Goal: Information Seeking & Learning: Learn about a topic

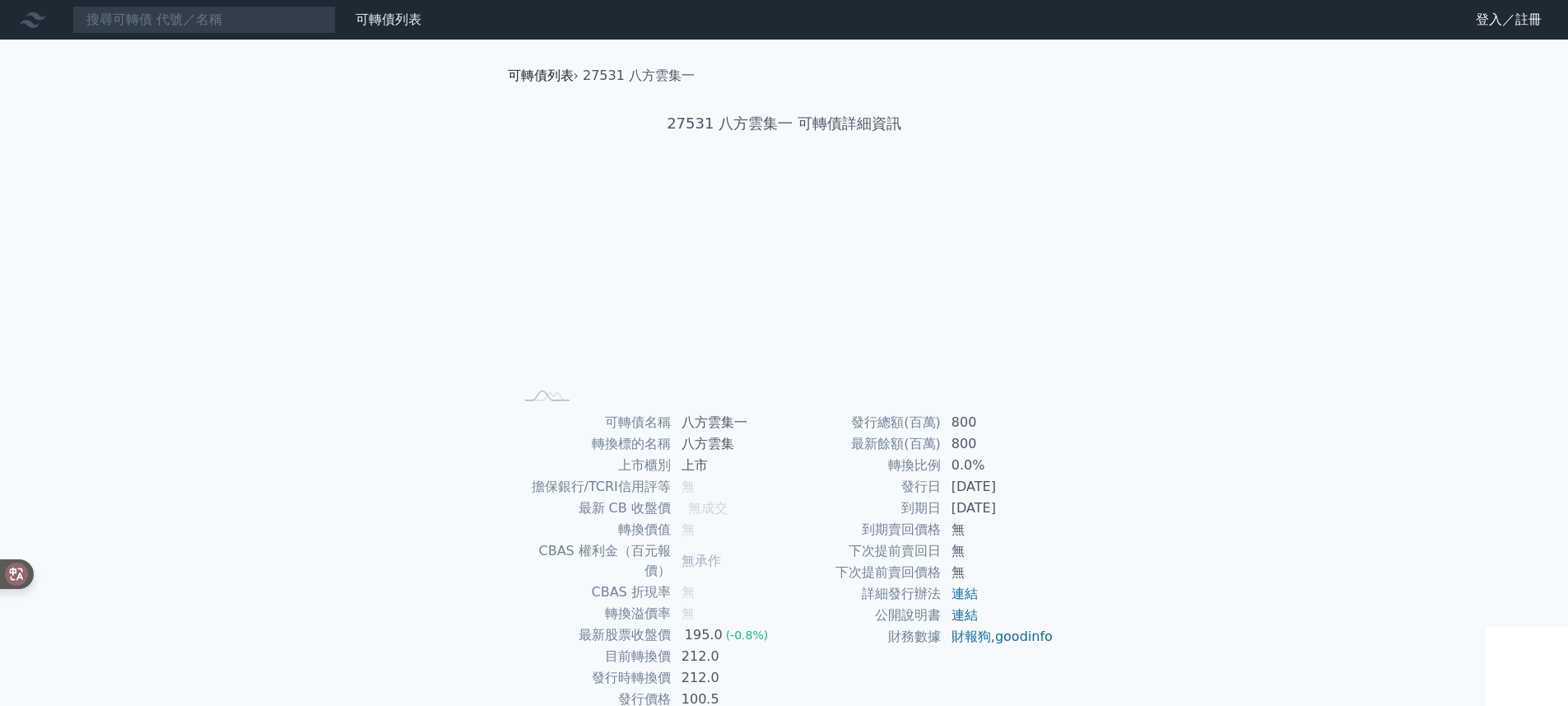
click at [535, 76] on link "可轉債列表" at bounding box center [541, 75] width 66 height 16
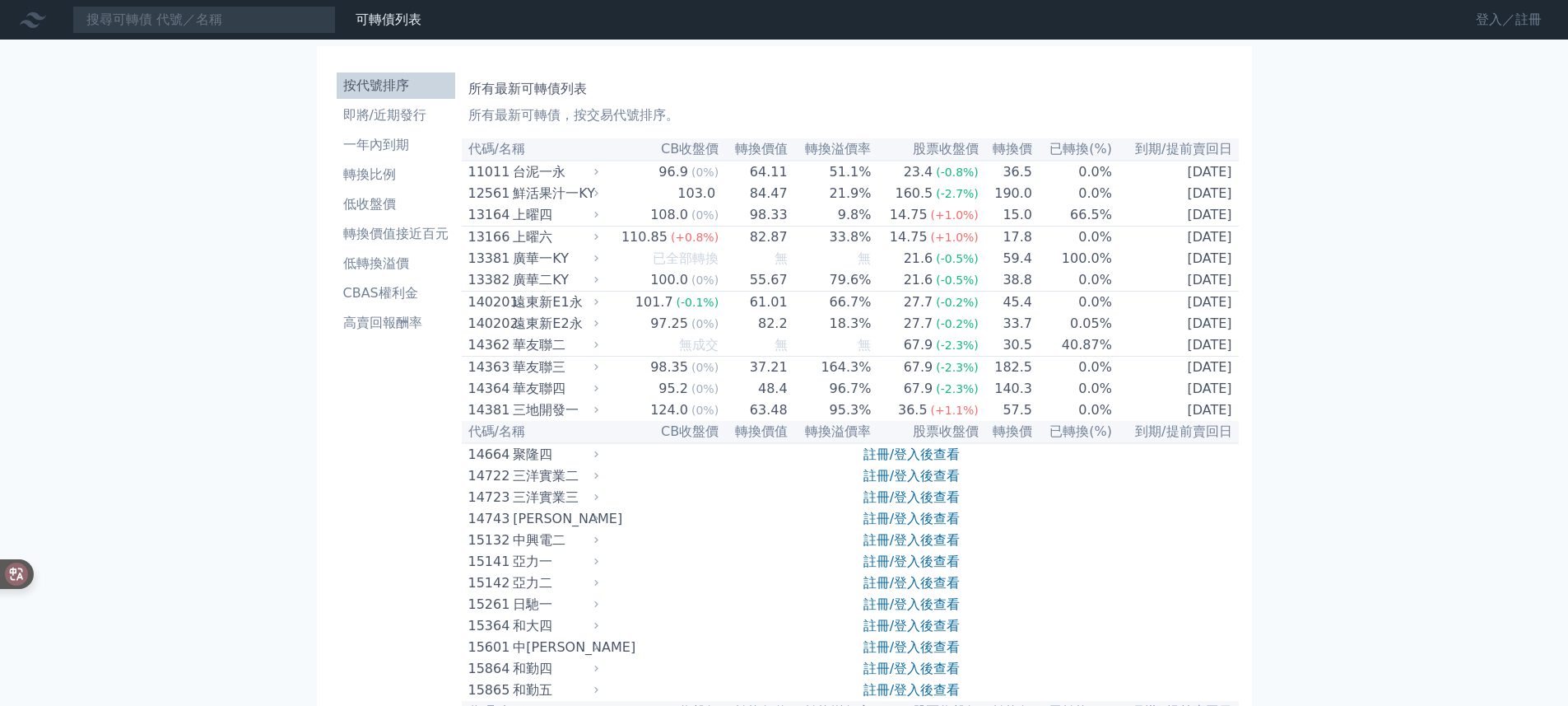
click at [1509, 16] on link "登入／註冊" at bounding box center [1509, 20] width 93 height 26
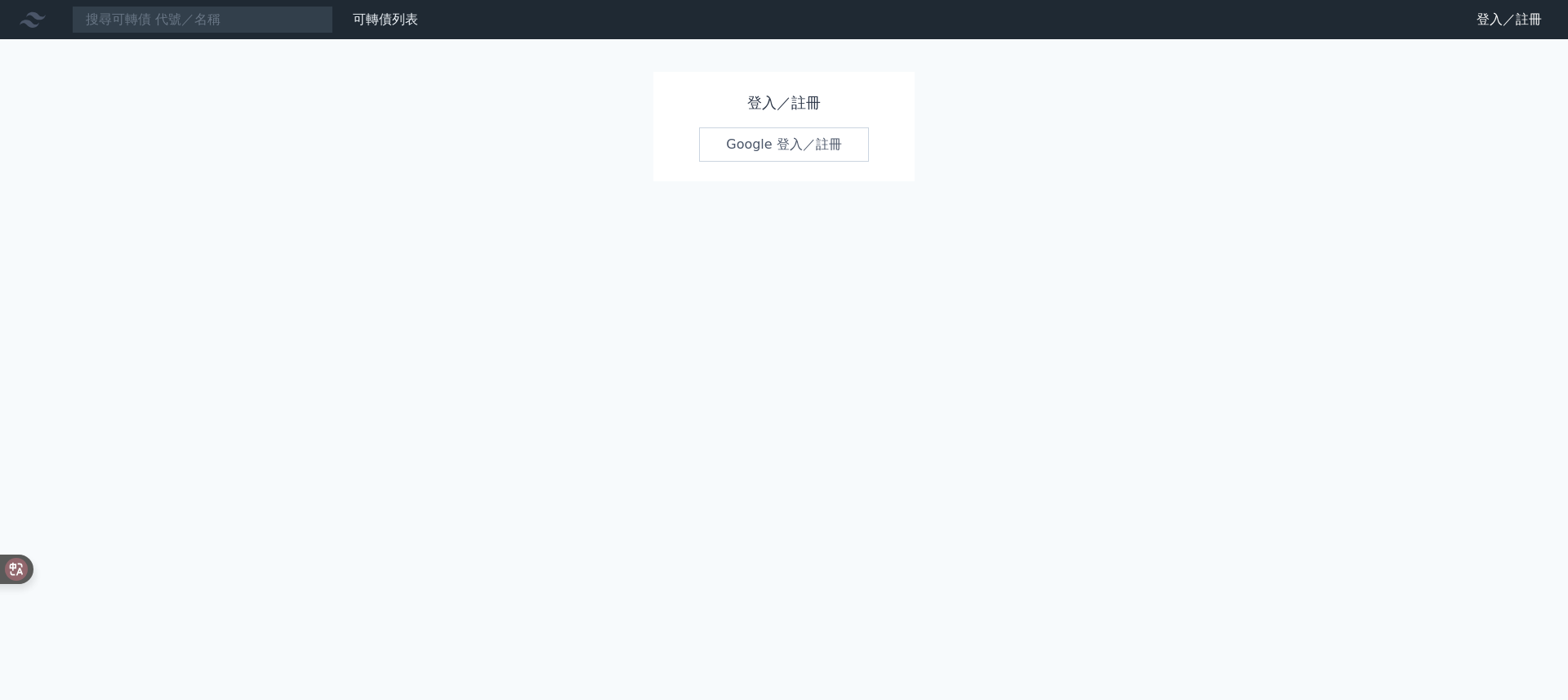
click at [732, 124] on div "登入／註冊 Google 登入／註冊" at bounding box center [784, 127] width 261 height 110
click at [745, 152] on link "Google 登入／註冊" at bounding box center [784, 144] width 170 height 35
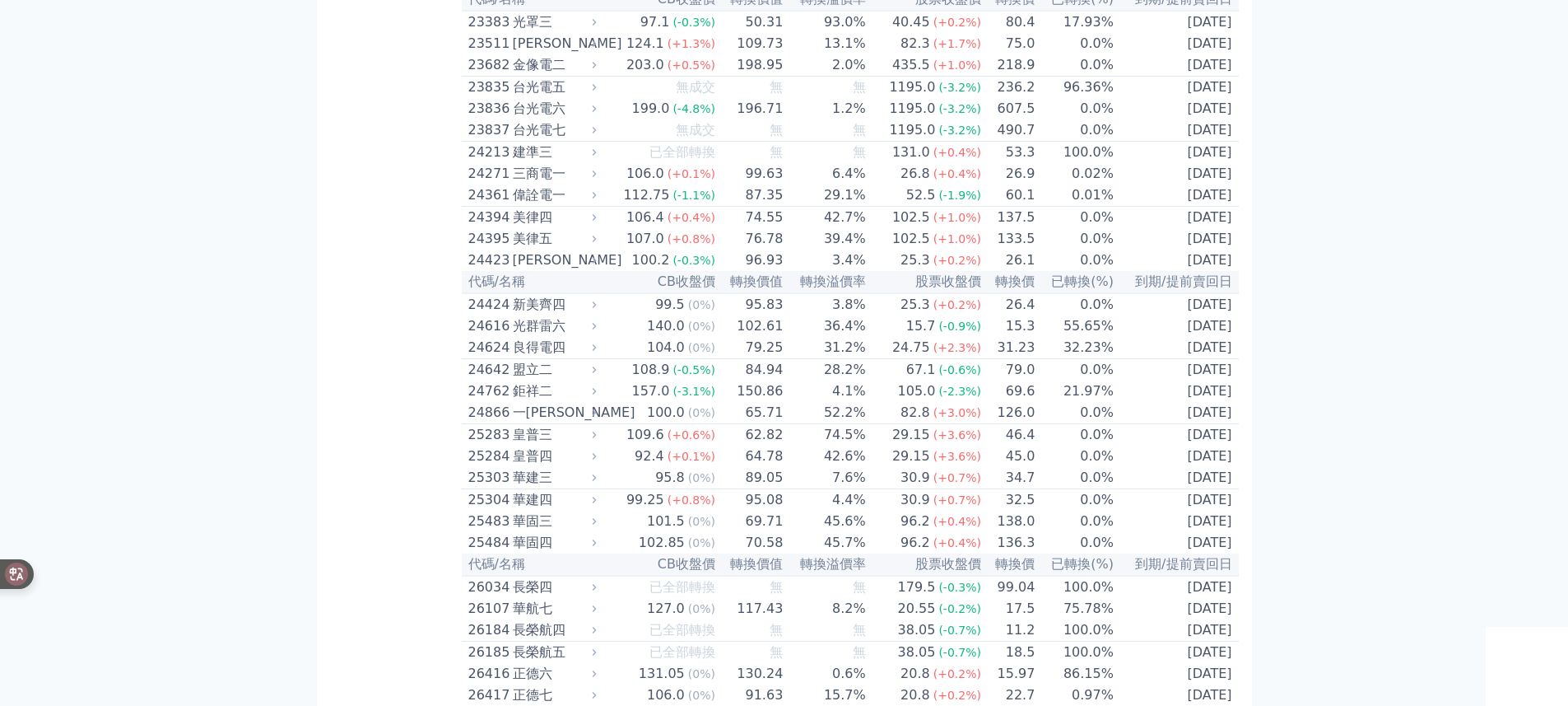
scroll to position [2296, 0]
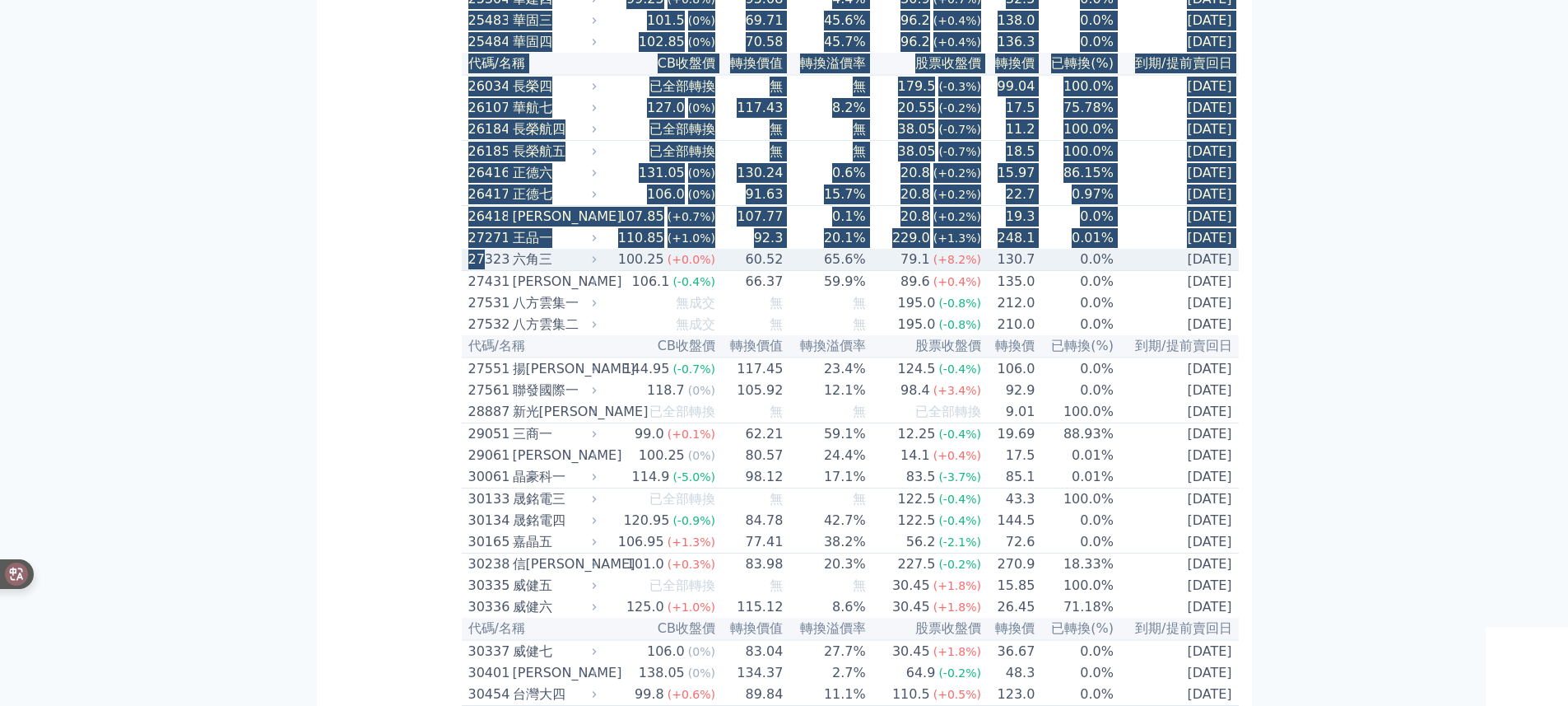
drag, startPoint x: 1404, startPoint y: 397, endPoint x: 486, endPoint y: 382, distance: 918.1
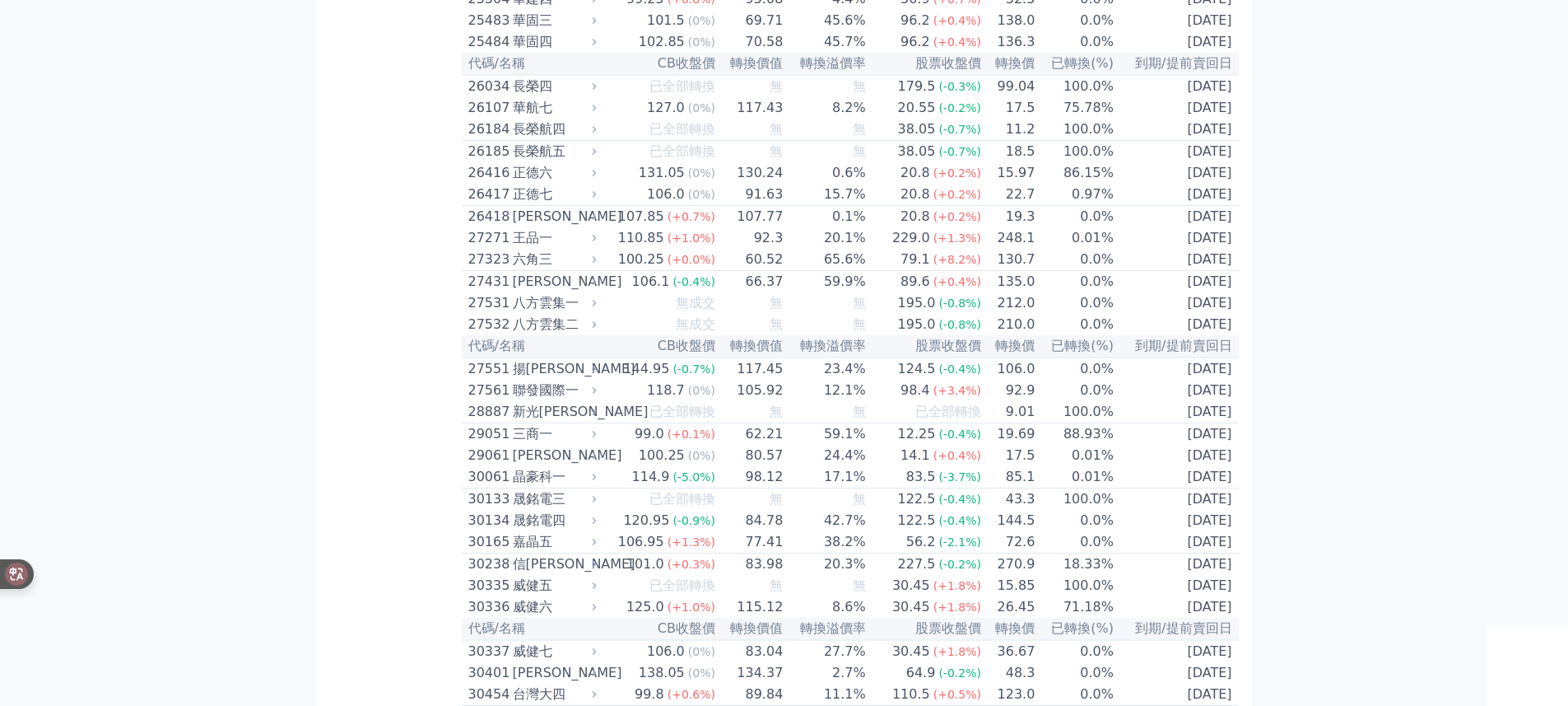
drag, startPoint x: 401, startPoint y: 380, endPoint x: 1319, endPoint y: 382, distance: 918.0
click at [541, 379] on div "揚[PERSON_NAME]" at bounding box center [553, 369] width 80 height 20
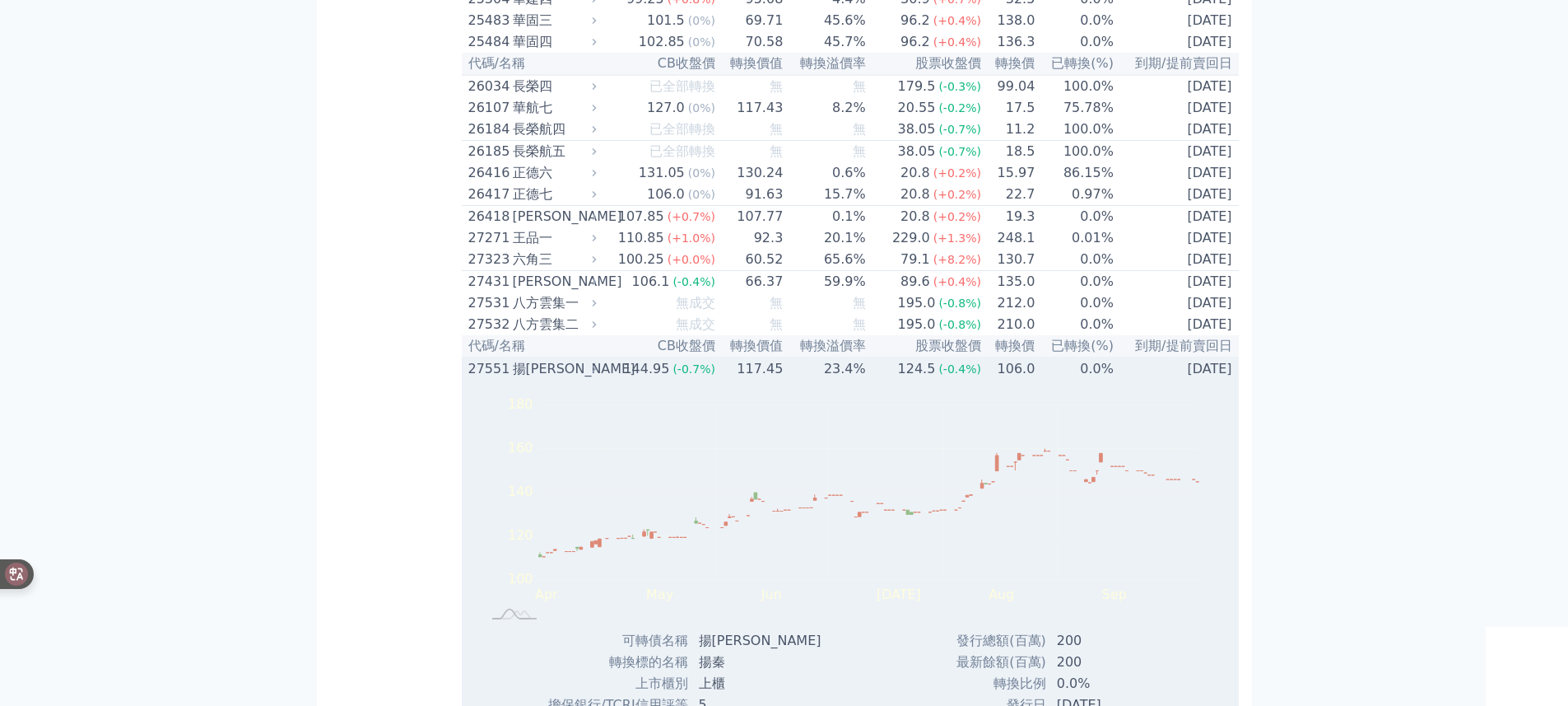
click at [586, 379] on div "揚[PERSON_NAME]" at bounding box center [553, 369] width 80 height 20
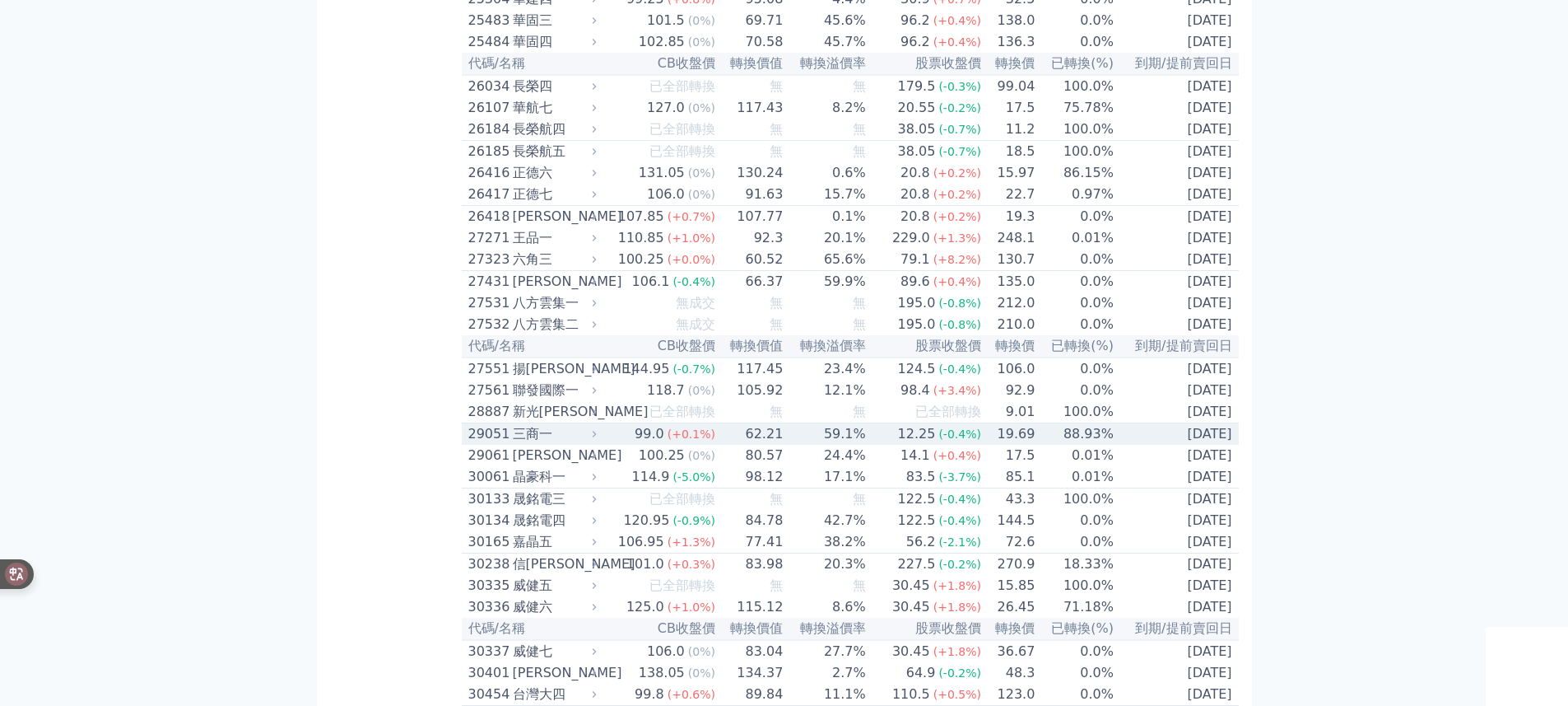
scroll to position [0, 0]
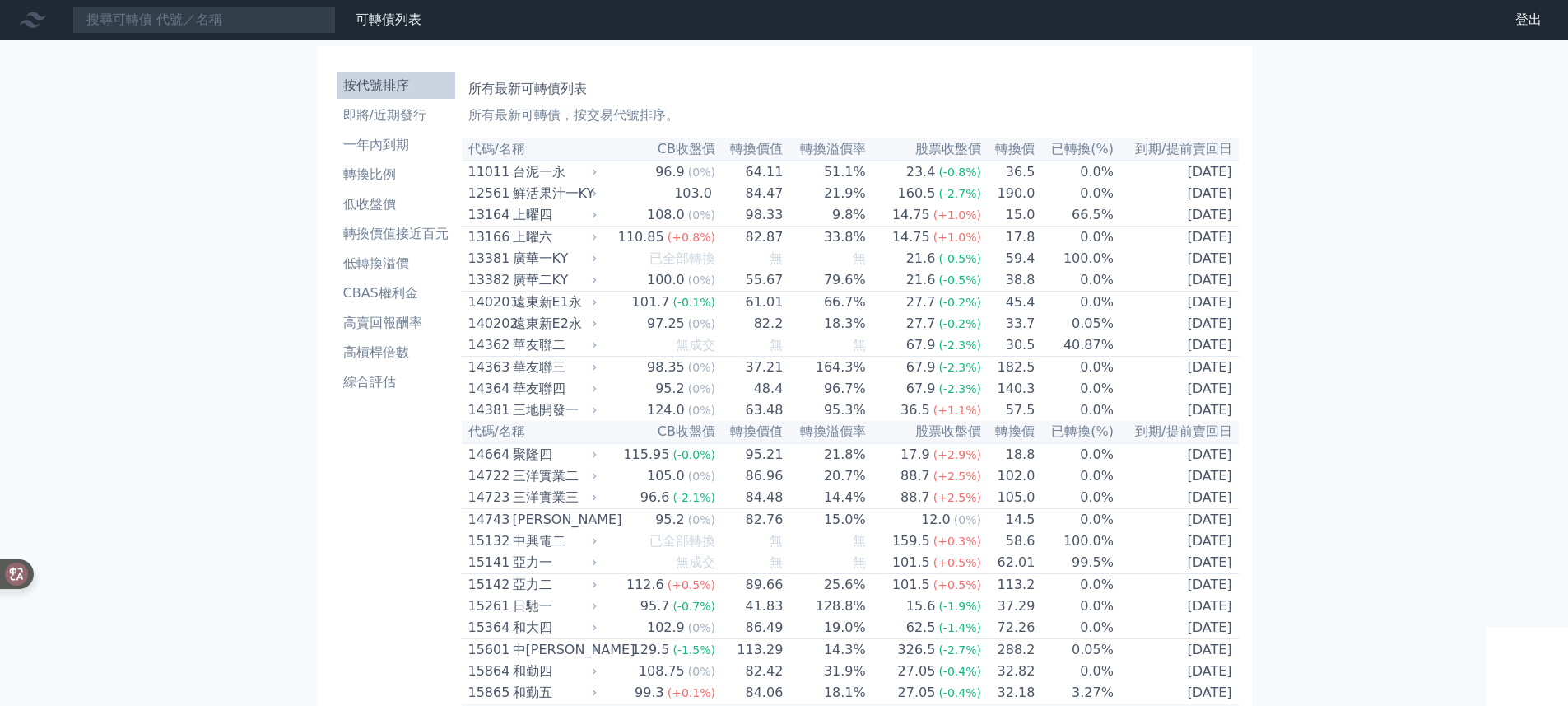
click at [759, 147] on th "轉換價值" at bounding box center [749, 149] width 67 height 23
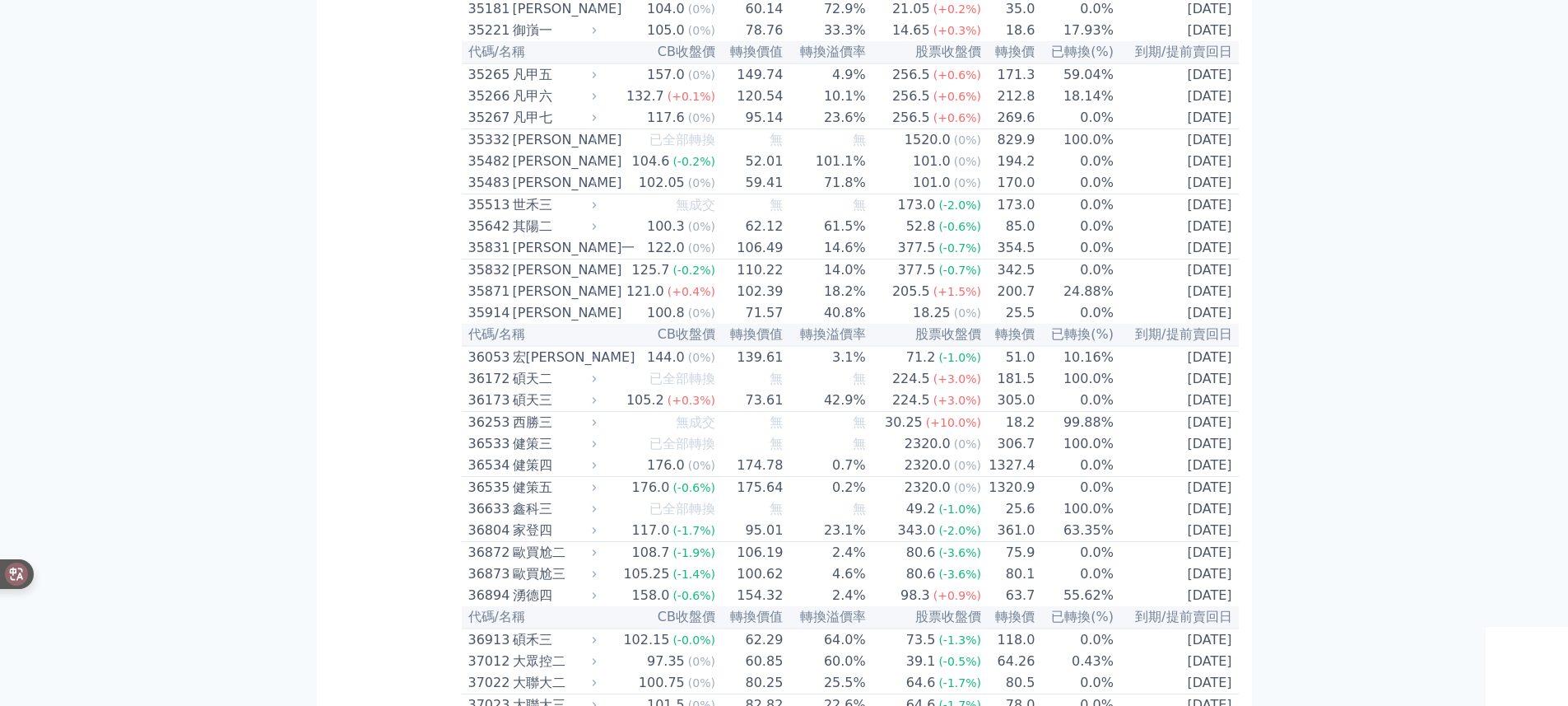
scroll to position [7870, 0]
